Goal: Information Seeking & Learning: Learn about a topic

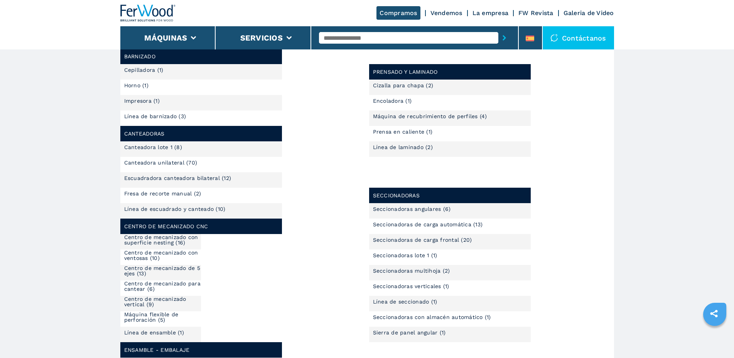
scroll to position [315, 0]
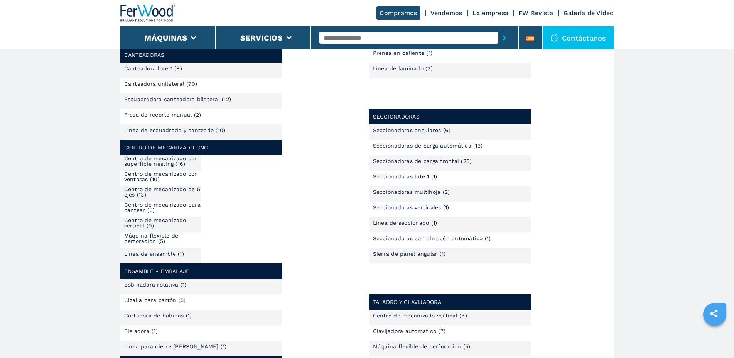
click at [179, 159] on link "Centro de mecanizado con superficie nesting (16)" at bounding box center [162, 160] width 77 height 11
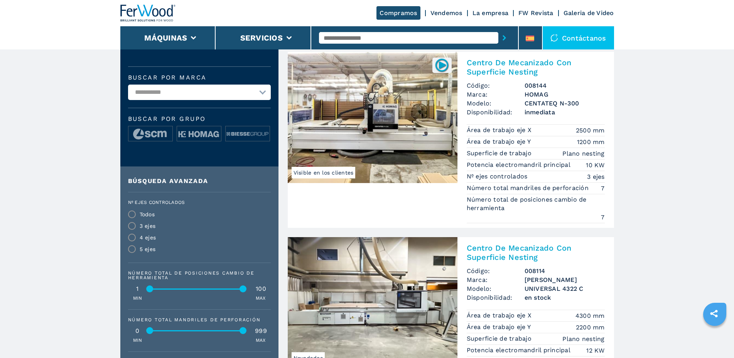
scroll to position [315, 0]
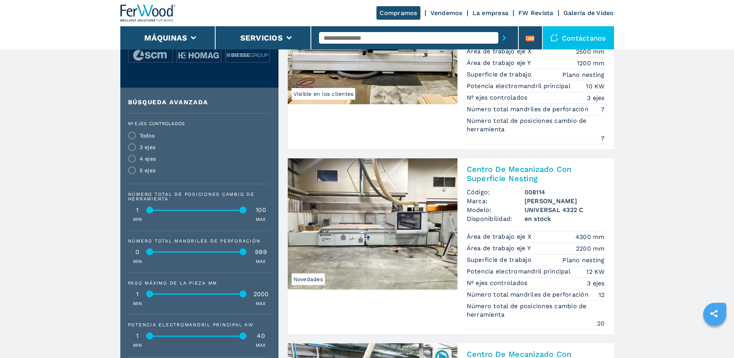
click at [422, 232] on img at bounding box center [373, 223] width 170 height 131
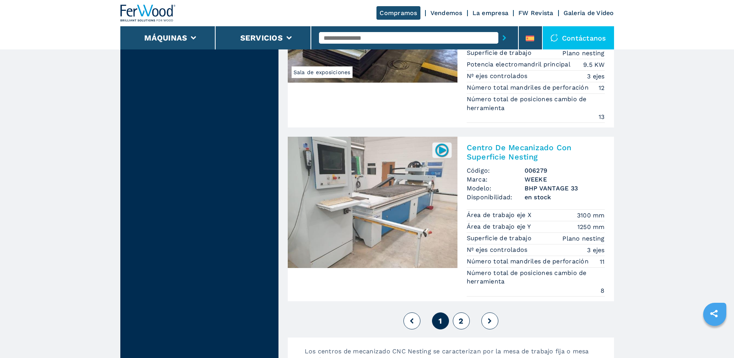
scroll to position [2165, 0]
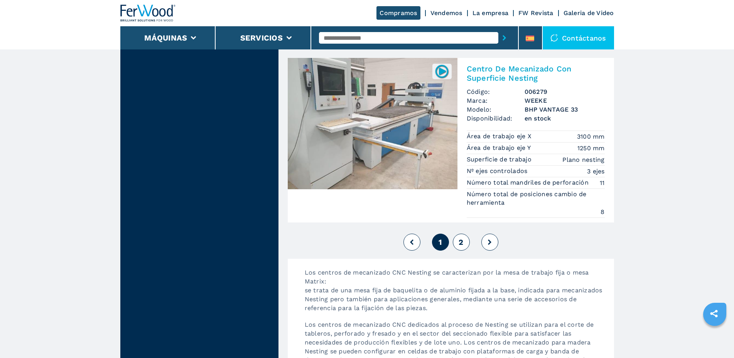
click at [462, 245] on span "2" at bounding box center [461, 241] width 5 height 9
click at [461, 243] on span "2" at bounding box center [461, 241] width 5 height 9
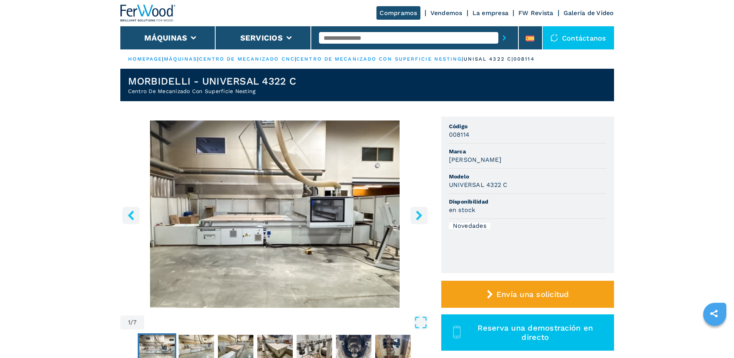
click at [421, 214] on icon "right-button" at bounding box center [419, 215] width 10 height 10
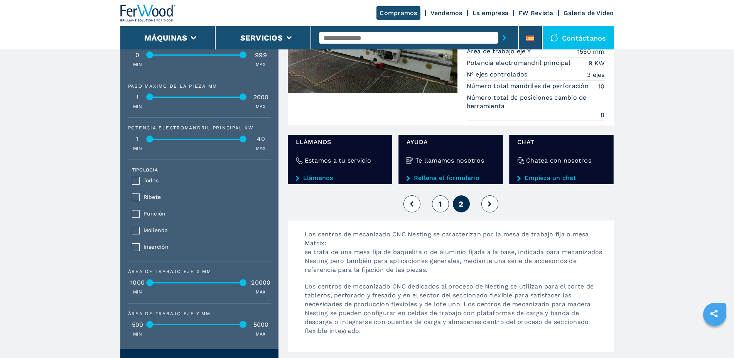
scroll to position [433, 0]
